Goal: Task Accomplishment & Management: Use online tool/utility

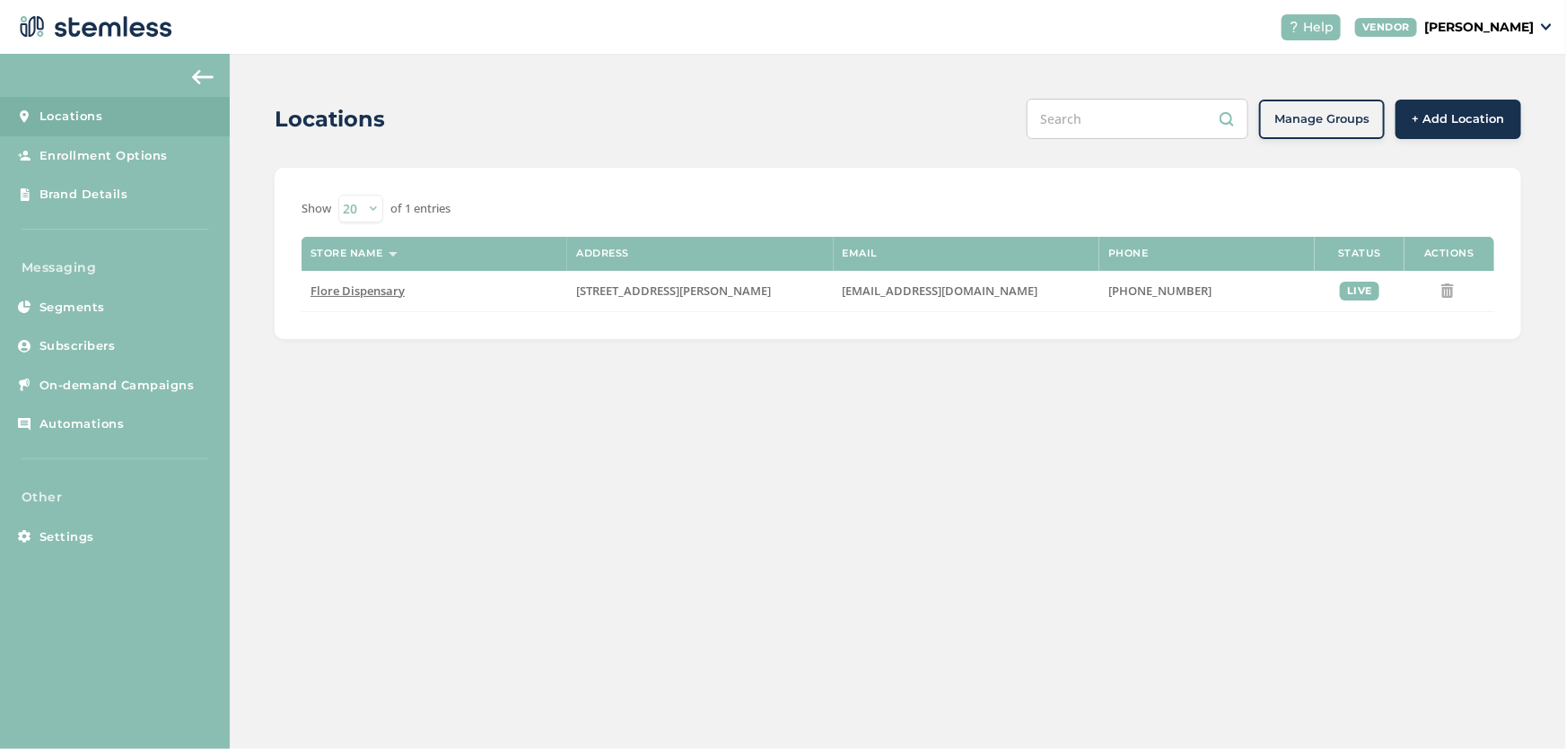
click at [93, 423] on span "Automations" at bounding box center [81, 424] width 85 height 18
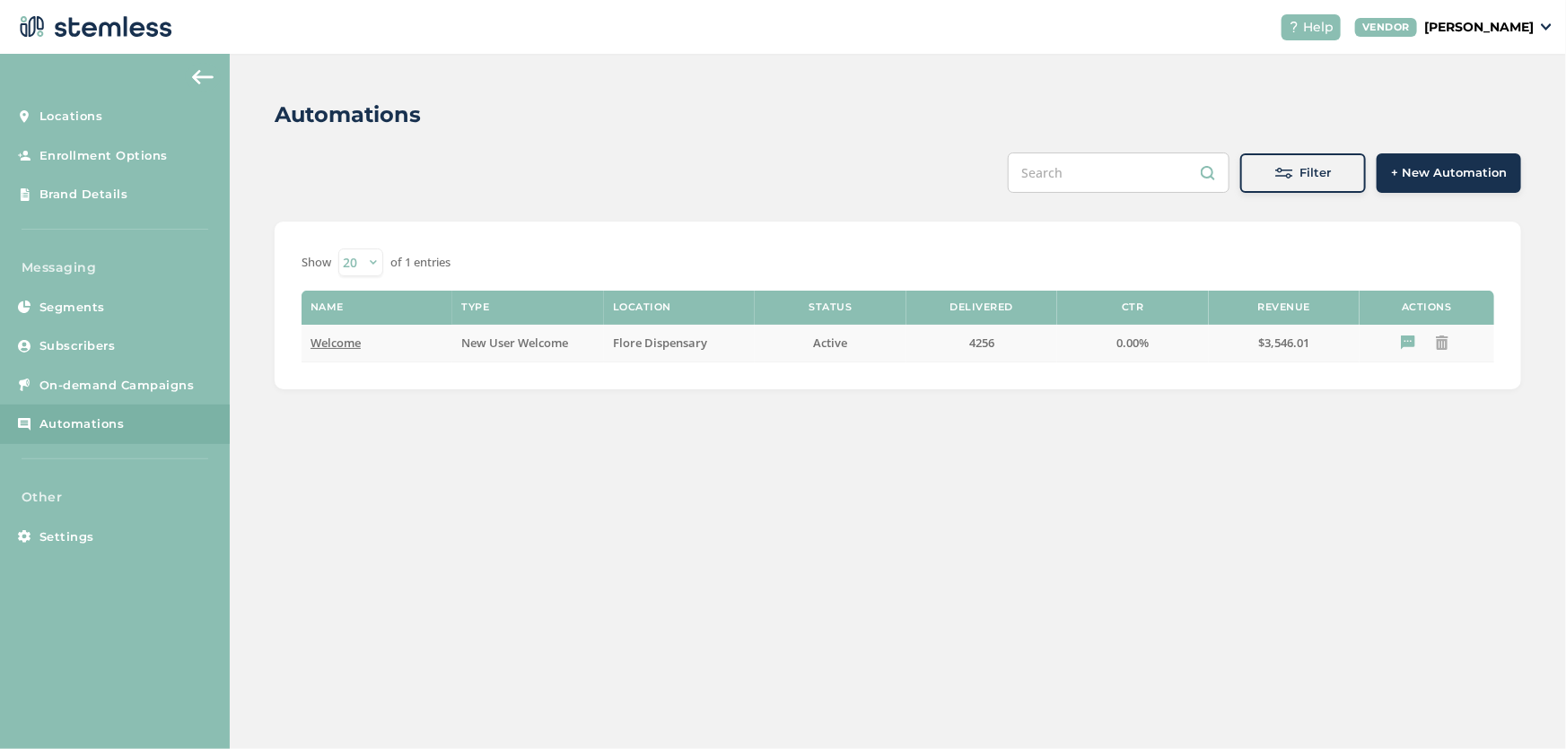
click at [353, 342] on span "Welcome" at bounding box center [335, 343] width 50 height 16
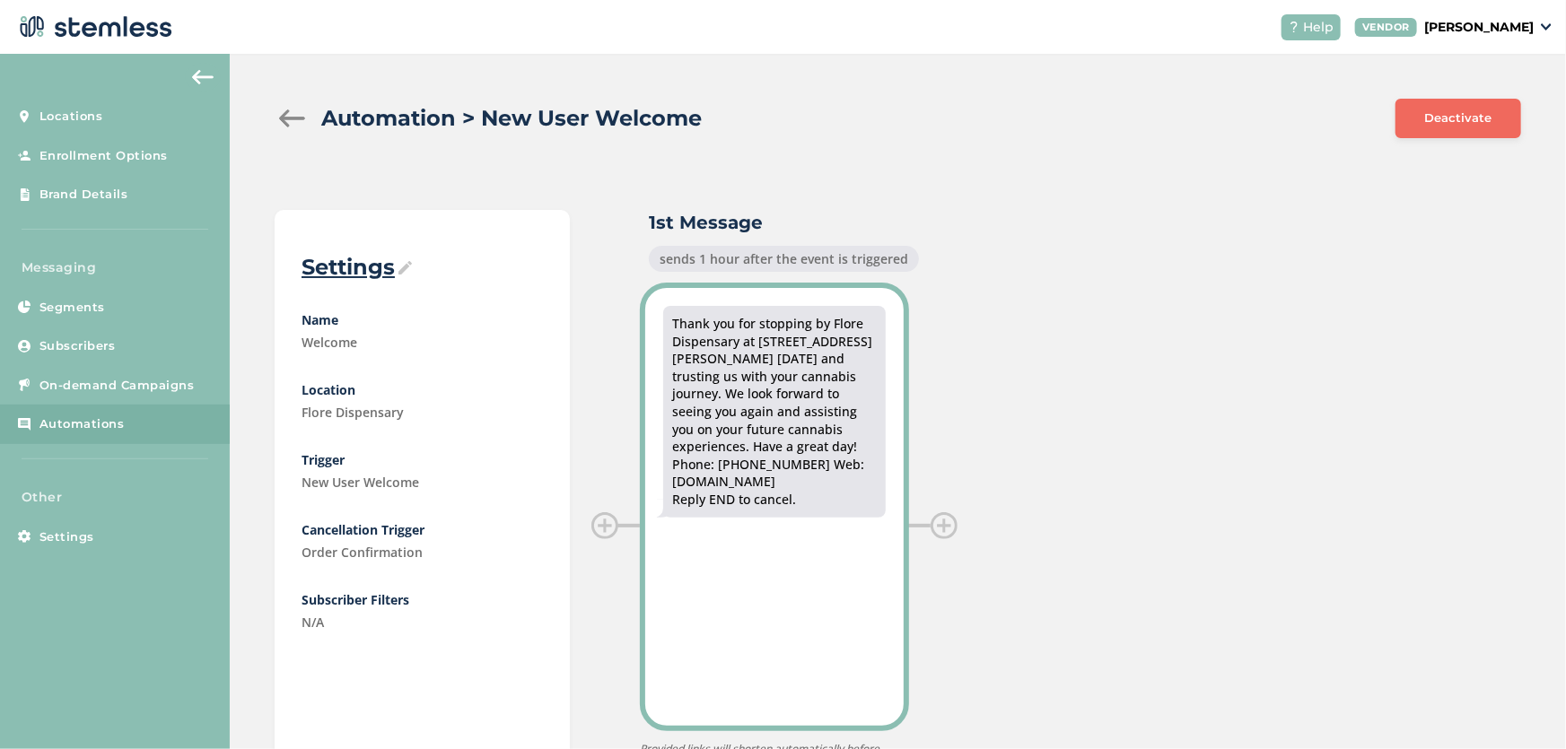
drag, startPoint x: 666, startPoint y: 319, endPoint x: 834, endPoint y: 484, distance: 235.4
click at [834, 484] on div "Thank you for stopping by Flore Dispensary at [STREET_ADDRESS][PERSON_NAME] [DA…" at bounding box center [774, 412] width 223 height 212
copy div "Thank you for stopping by Flore Dispensary at [STREET_ADDRESS][PERSON_NAME] [DA…"
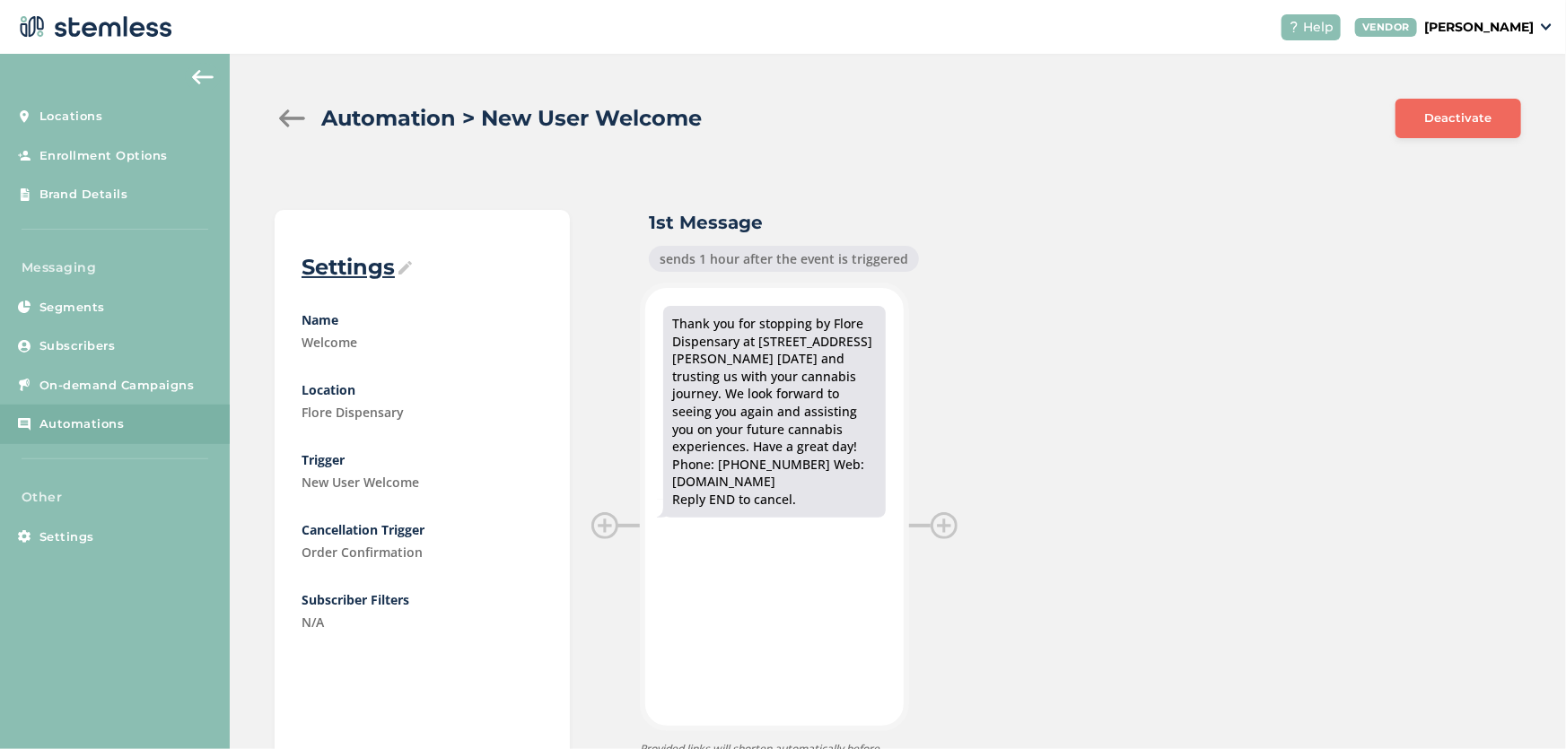
click at [292, 115] on div at bounding box center [293, 118] width 36 height 18
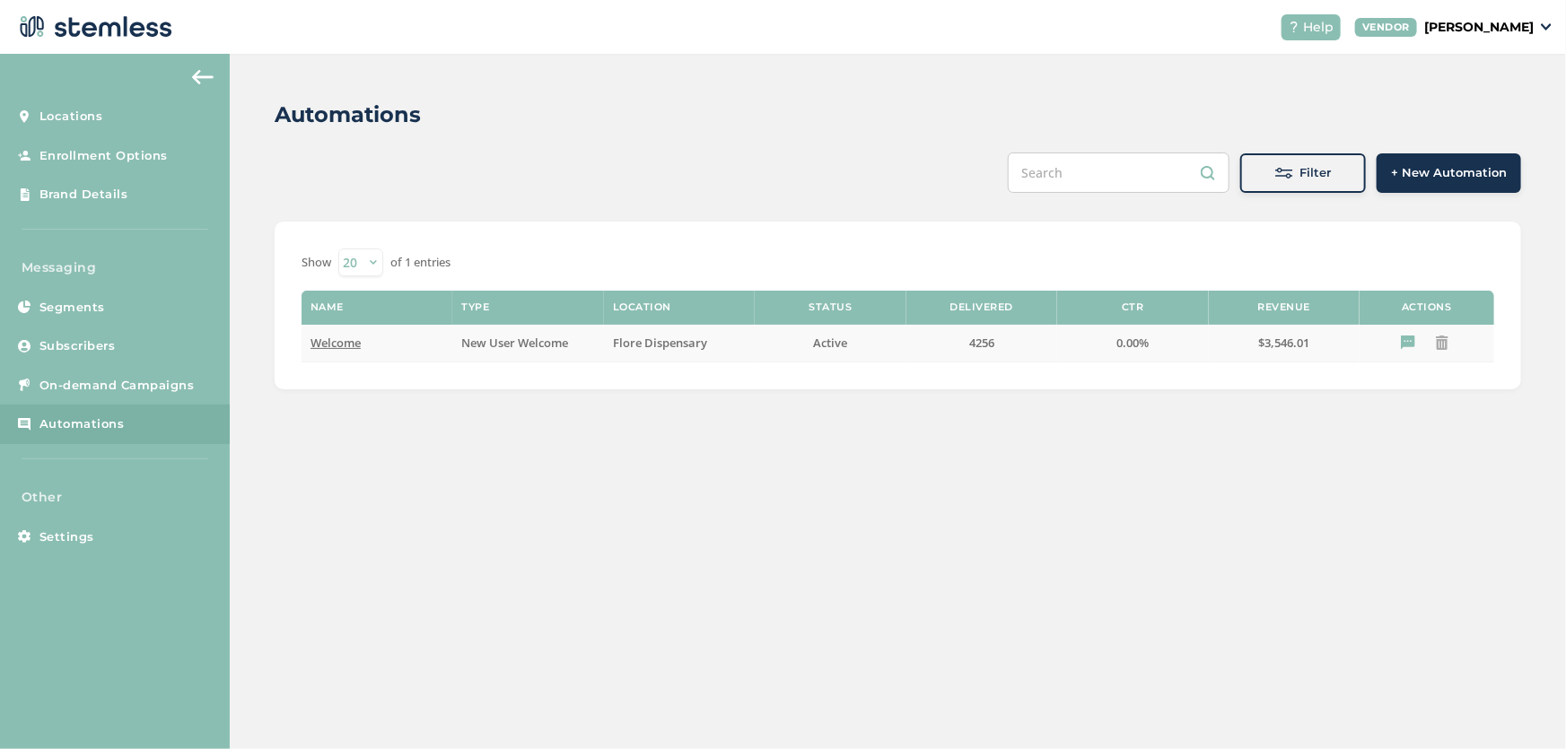
click at [326, 336] on span "Welcome" at bounding box center [335, 343] width 50 height 16
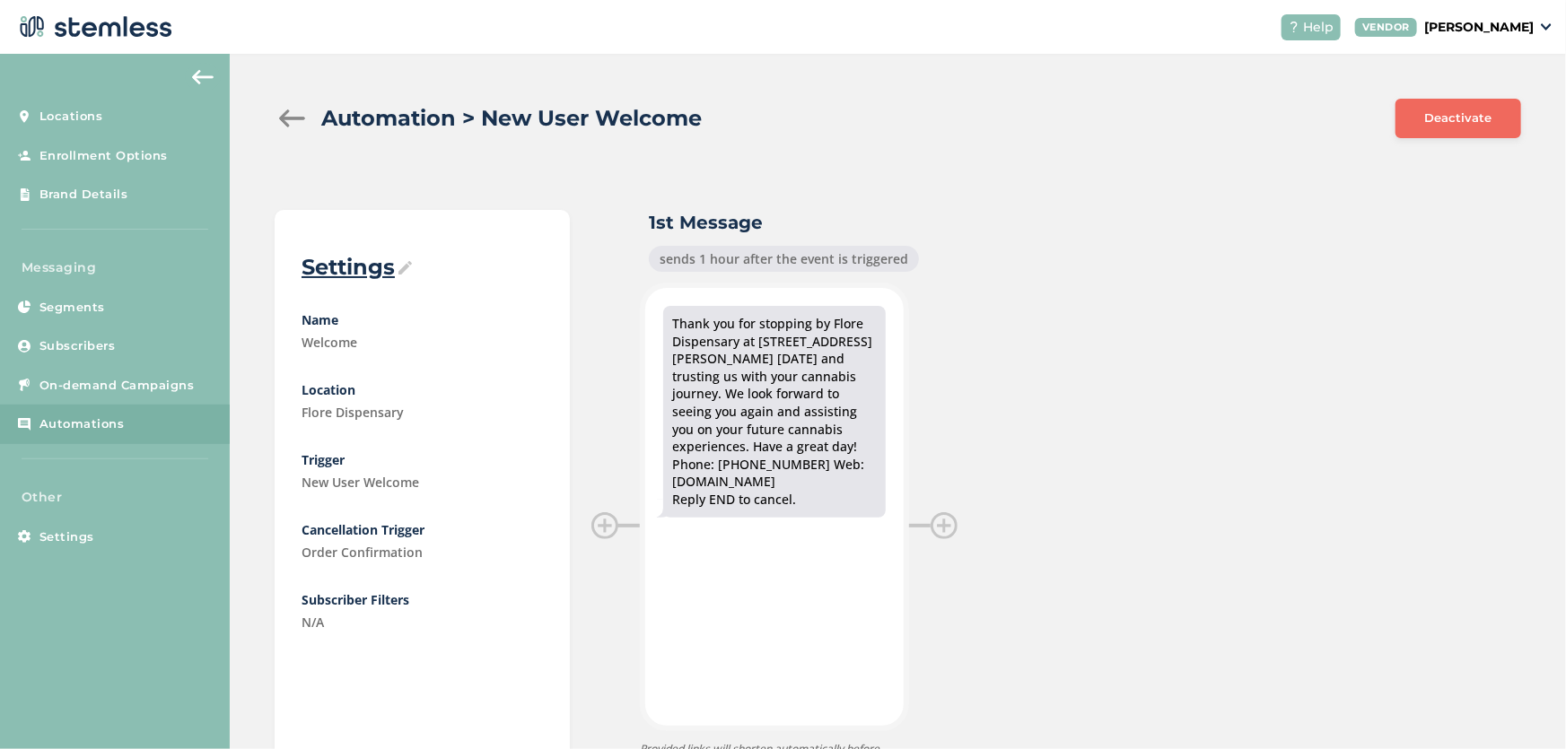
click at [282, 117] on div at bounding box center [293, 118] width 36 height 18
